Goal: Task Accomplishment & Management: Use online tool/utility

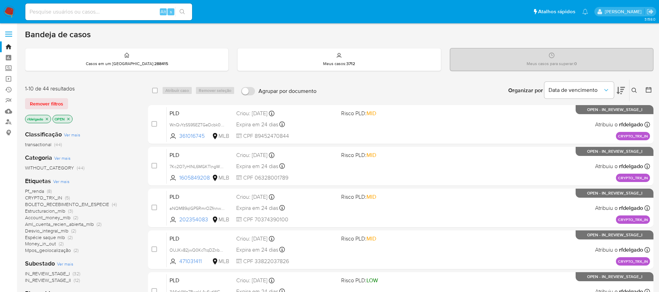
click at [39, 189] on span "Pf_renda" at bounding box center [34, 190] width 19 height 7
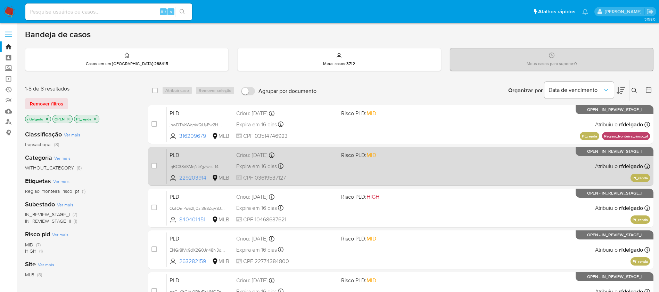
click at [318, 172] on div "PLD IqBC38dSMqNkYgZwlsL14mWp 229203914 MLB Risco PLD: MID Criou: [DATE] Criou: …" at bounding box center [408, 165] width 483 height 35
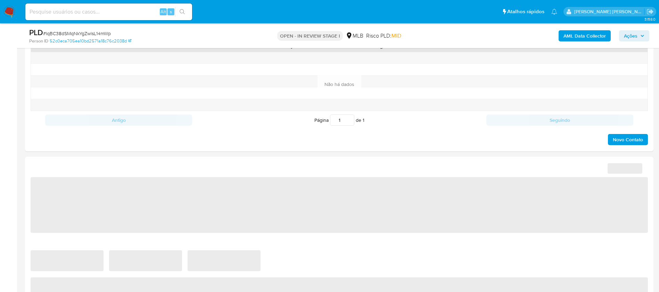
select select "10"
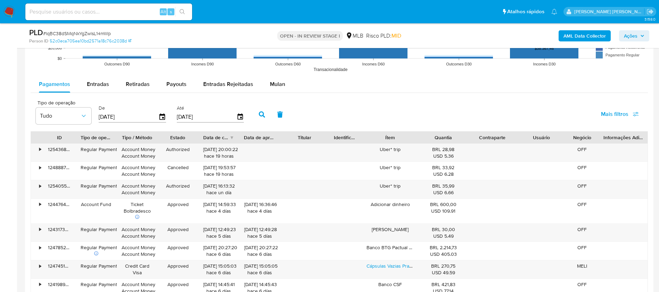
scroll to position [730, 0]
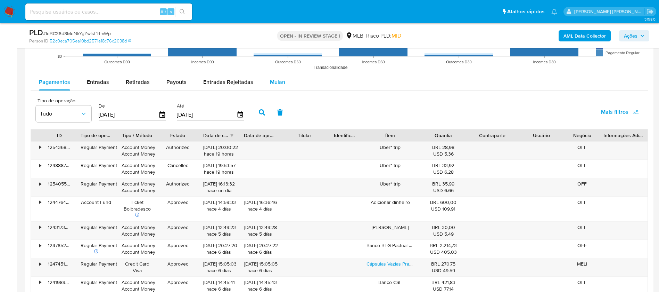
click at [279, 83] on span "Mulan" at bounding box center [277, 82] width 15 height 8
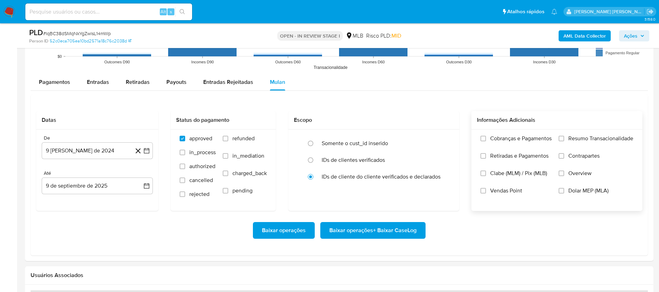
click at [601, 133] on div "Cobranças e Pagamentos Retiradas e Pagamentos Clabe (MLM) / Pix (MLB) Vendas Po…" at bounding box center [557, 169] width 171 height 81
click at [601, 136] on span "Resumo Transacionalidade" at bounding box center [601, 138] width 65 height 7
click at [564, 136] on input "Resumo Transacionalidade" at bounding box center [562, 139] width 6 height 6
click at [492, 190] on span "Vendas Point" at bounding box center [506, 190] width 32 height 7
click at [486, 190] on input "Vendas Point" at bounding box center [484, 191] width 6 height 6
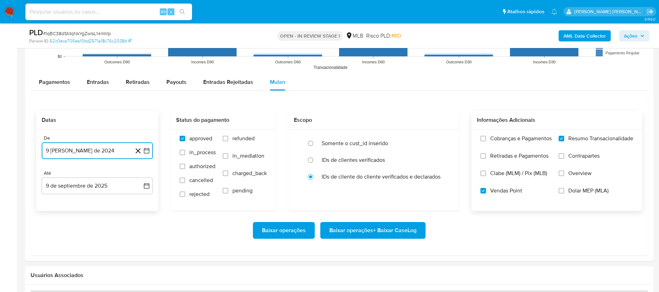
click at [121, 148] on button "9 de agosto de 2024" at bounding box center [97, 150] width 111 height 17
click at [99, 176] on span "agosto 2024" at bounding box center [94, 175] width 32 height 7
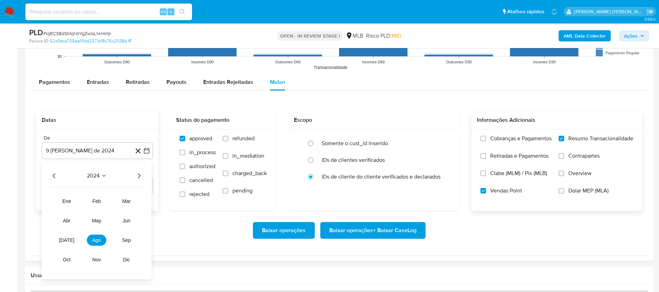
click at [138, 174] on icon "Año siguiente" at bounding box center [139, 175] width 8 height 8
click at [64, 238] on span "jul" at bounding box center [66, 240] width 15 height 6
click at [71, 200] on button "1" at bounding box center [69, 201] width 11 height 11
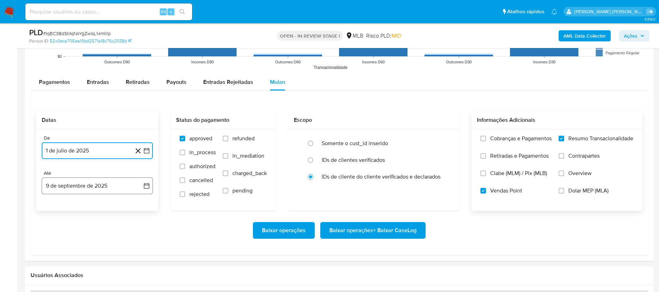
click at [86, 185] on button "9 de septiembre de 2025" at bounding box center [97, 185] width 111 height 17
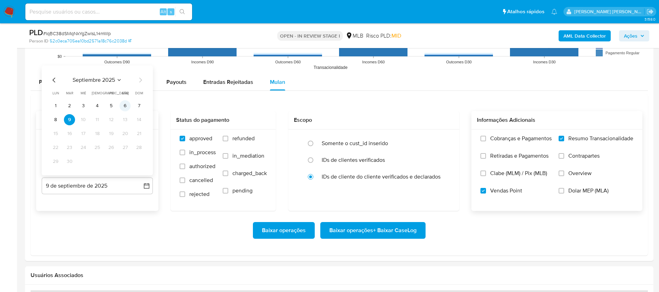
click at [126, 107] on button "6" at bounding box center [125, 105] width 11 height 11
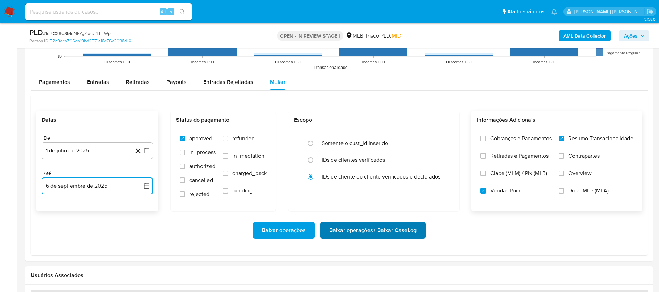
click at [361, 228] on span "Baixar operações + Baixar CaseLog" at bounding box center [372, 229] width 87 height 15
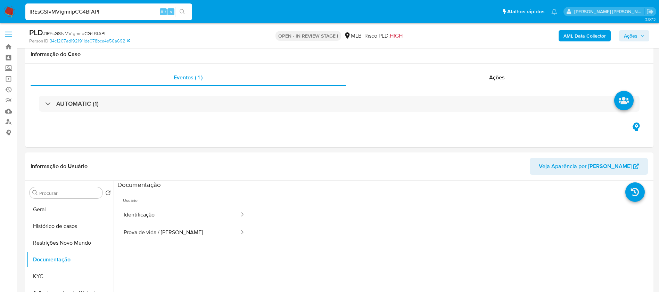
select select "10"
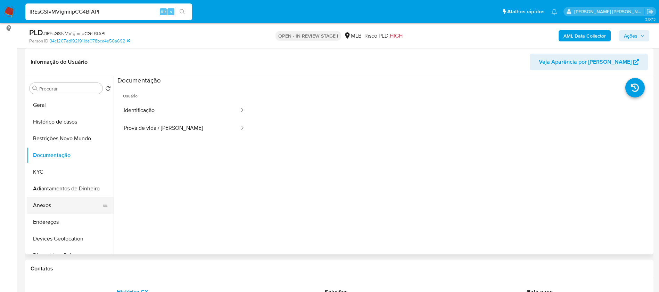
click at [67, 207] on button "Anexos" at bounding box center [67, 205] width 81 height 17
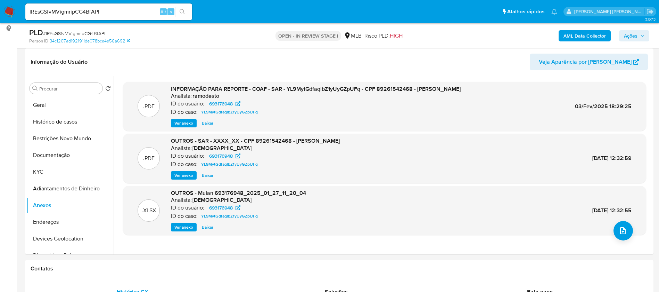
click at [124, 12] on input "IREsGSfvMVigmripCG4BfAPl" at bounding box center [108, 11] width 167 height 9
paste input "qBC38dSMqNkYgZwlsL14mWp"
type input "IqBC38dSMqNkYgZwlsL14mWp"
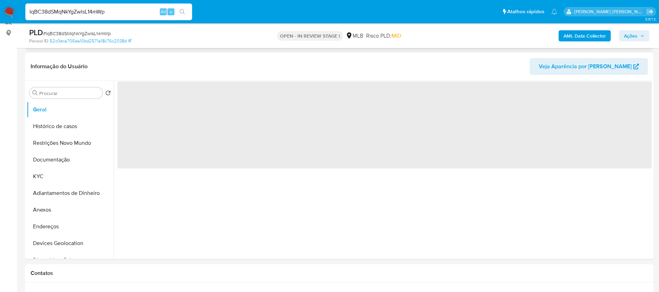
scroll to position [104, 0]
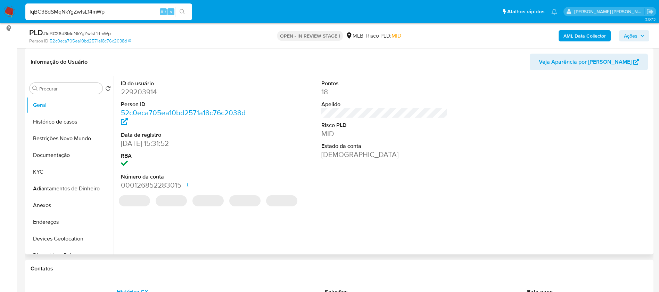
select select "10"
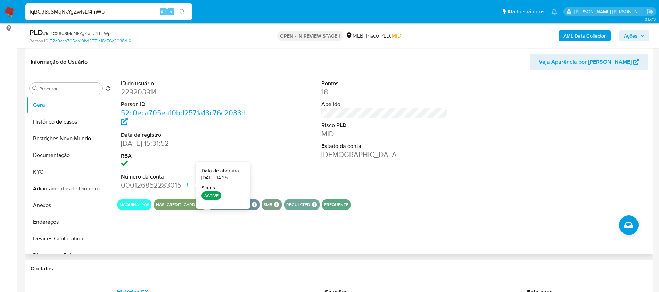
click at [186, 183] on icon at bounding box center [188, 185] width 6 height 6
click at [57, 170] on button "KYC" at bounding box center [67, 171] width 81 height 17
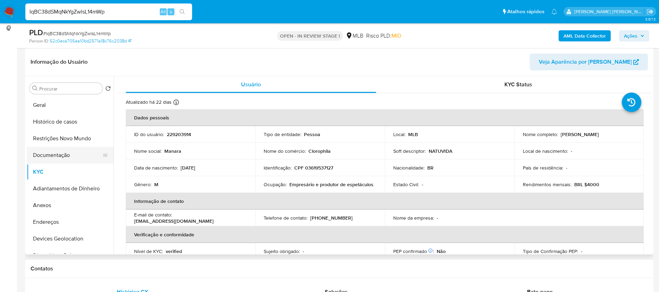
click at [68, 153] on button "Documentação" at bounding box center [67, 155] width 81 height 17
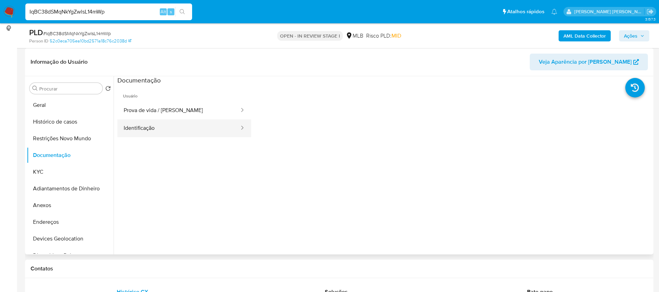
click at [157, 128] on button "Identificação" at bounding box center [178, 128] width 123 height 18
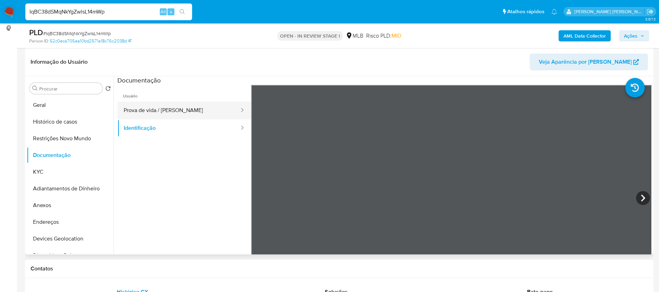
click at [168, 109] on button "Prova de vida / Selfie" at bounding box center [178, 110] width 123 height 18
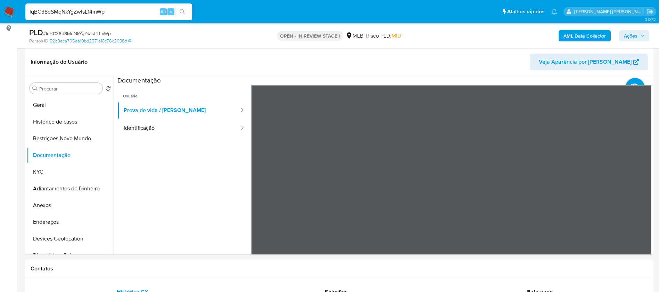
click at [9, 12] on img at bounding box center [9, 12] width 12 height 12
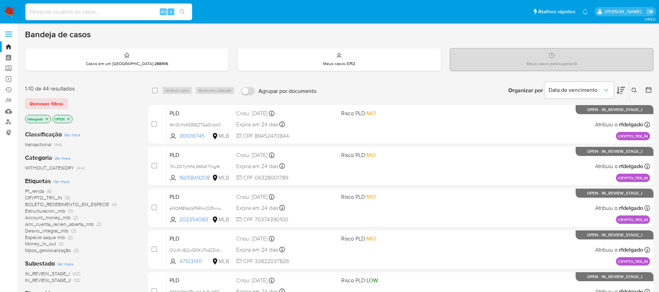
click at [132, 11] on input at bounding box center [108, 11] width 167 height 9
paste input "YRN3gJKKR5a8ZBokD5tQELvj"
type input "YRN3gJKKR5a8ZBokD5tQELvj"
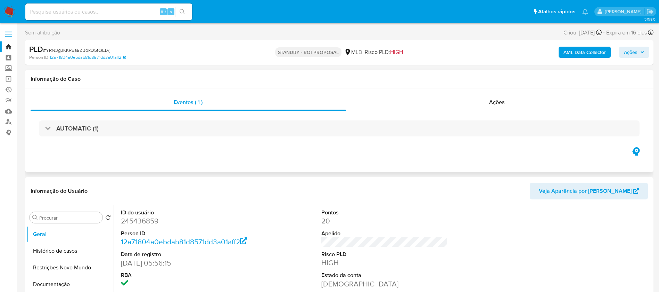
select select "10"
click at [136, 10] on input at bounding box center [108, 11] width 167 height 9
paste input "IREsGSfvMVigmripCG4BfAPl"
type input "IREsGSfvMVigmripCG4BfAPl"
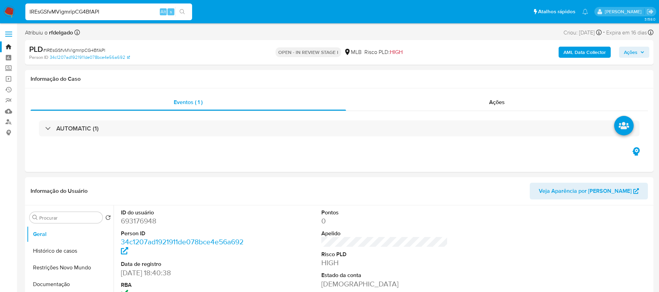
select select "10"
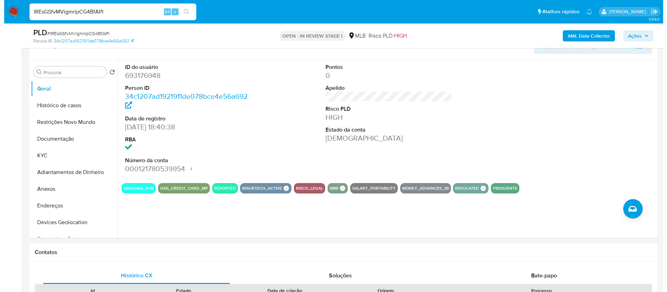
scroll to position [104, 0]
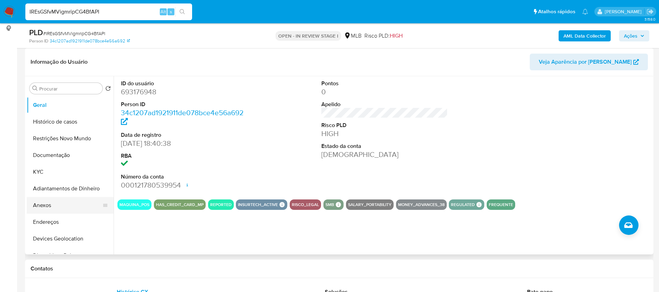
click at [52, 206] on button "Anexos" at bounding box center [67, 205] width 81 height 17
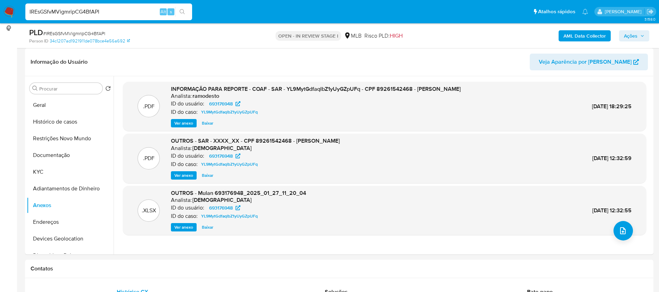
click at [582, 34] on b "AML Data Collector" at bounding box center [585, 35] width 42 height 11
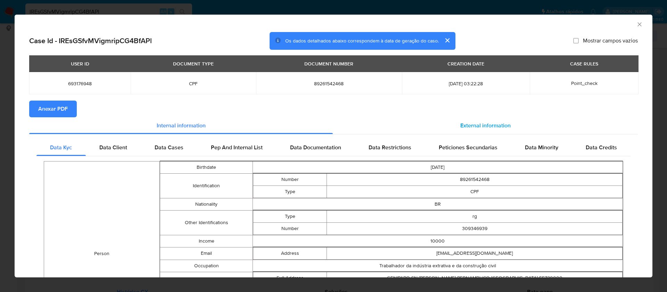
click at [449, 121] on div "External information" at bounding box center [485, 125] width 305 height 17
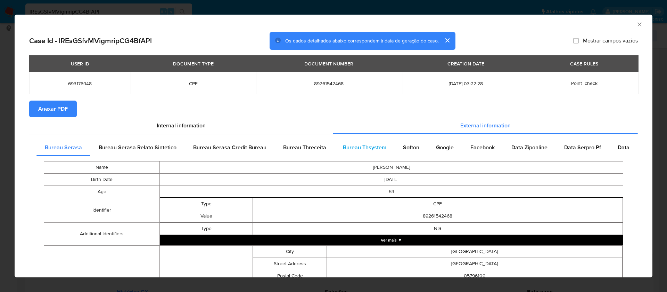
click at [360, 147] on span "Bureau Thsystem" at bounding box center [364, 147] width 43 height 8
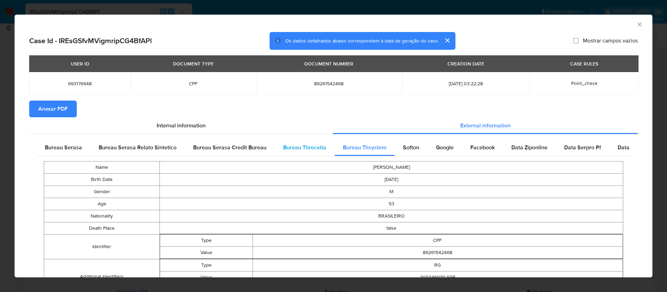
click at [297, 144] on span "Bureau Threceita" at bounding box center [304, 147] width 43 height 8
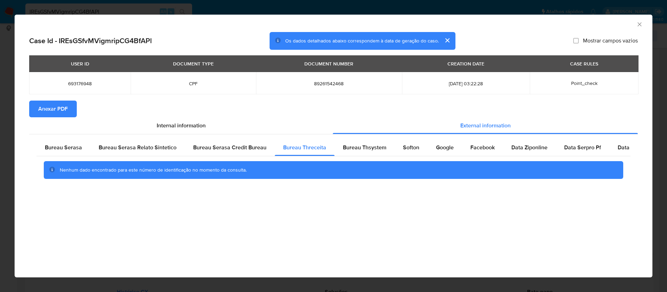
click at [66, 106] on span "Anexar PDF" at bounding box center [53, 108] width 30 height 15
click at [639, 25] on icon "Fechar a janela" at bounding box center [640, 24] width 4 height 4
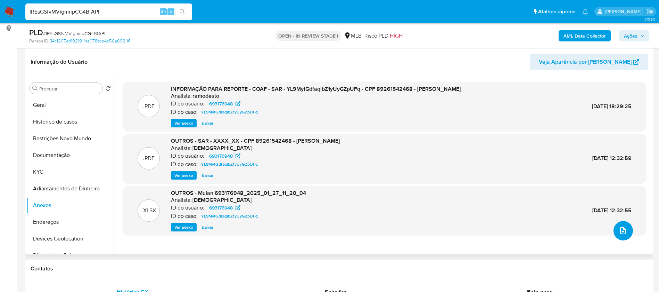
click at [624, 227] on span "upload-file" at bounding box center [623, 230] width 8 height 8
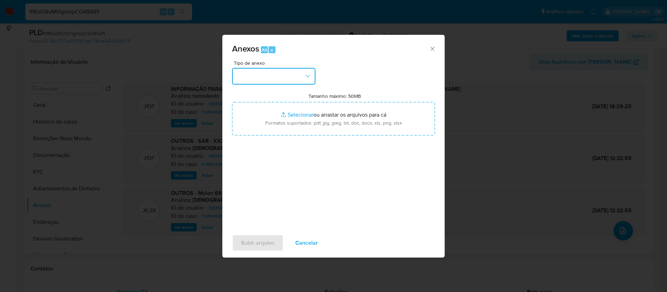
click at [288, 73] on button "button" at bounding box center [273, 76] width 83 height 17
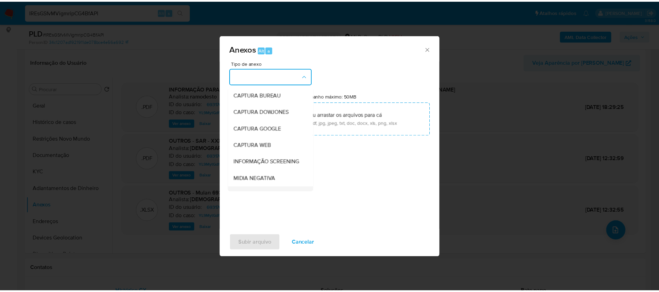
scroll to position [107, 0]
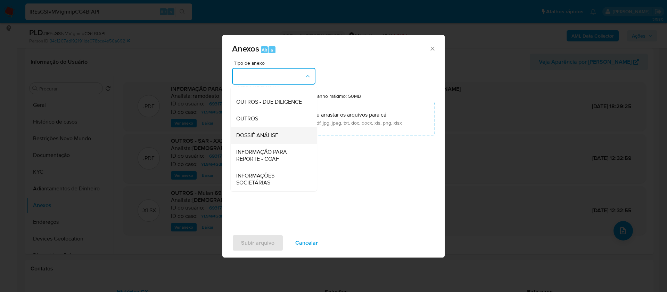
click at [274, 132] on span "DOSSIÊ ANÁLISE" at bounding box center [257, 135] width 42 height 7
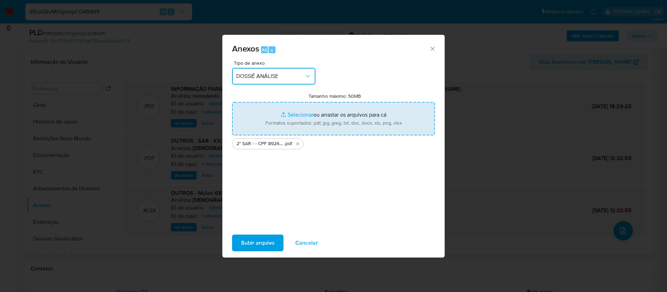
type input "C:\fakepath\Mulan 814609802_2025_09_08_17_00_47.xlsx"
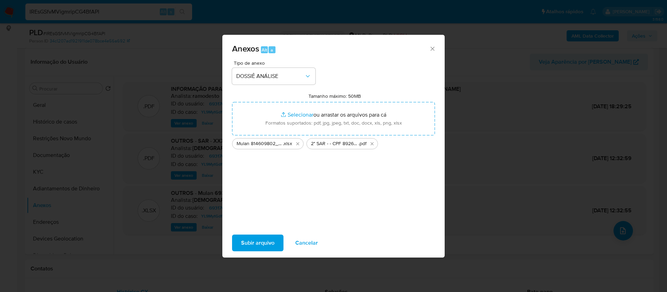
click at [267, 245] on span "Subir arquivo" at bounding box center [257, 242] width 33 height 15
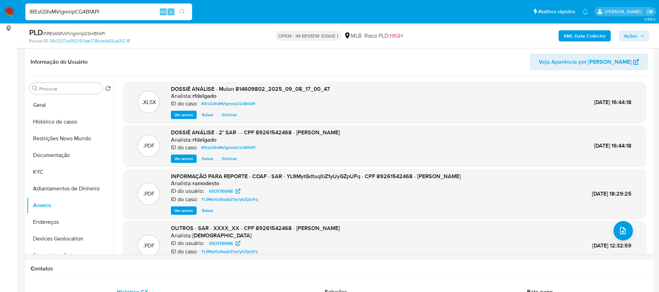
click at [631, 36] on span "Ações" at bounding box center [631, 35] width 14 height 11
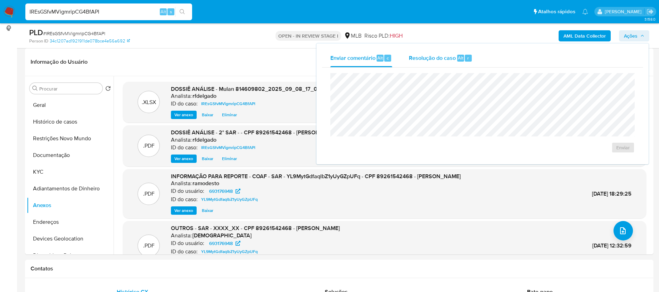
click at [423, 60] on span "Resolução do caso" at bounding box center [432, 58] width 47 height 8
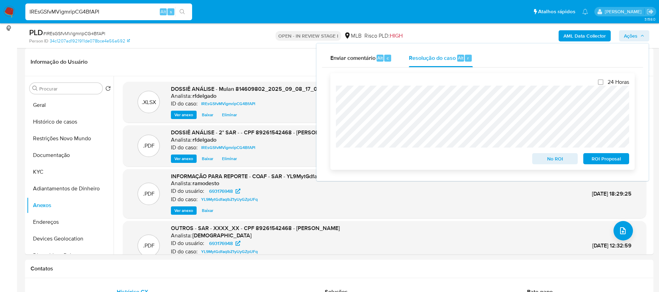
click at [601, 160] on span "ROI Proposal" at bounding box center [606, 159] width 36 height 10
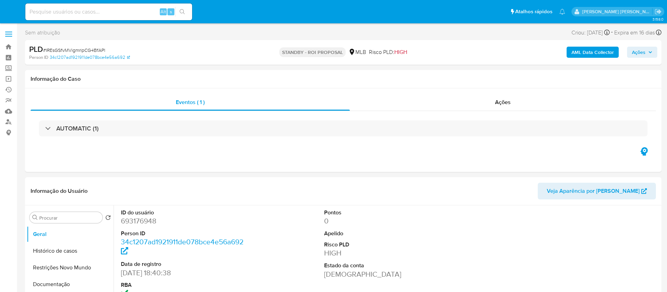
select select "10"
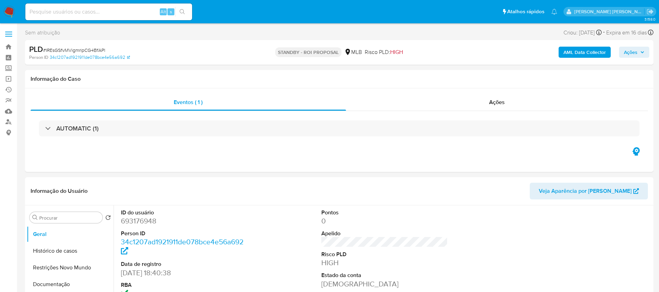
click at [6, 10] on img at bounding box center [9, 12] width 12 height 12
